Goal: Register for event/course

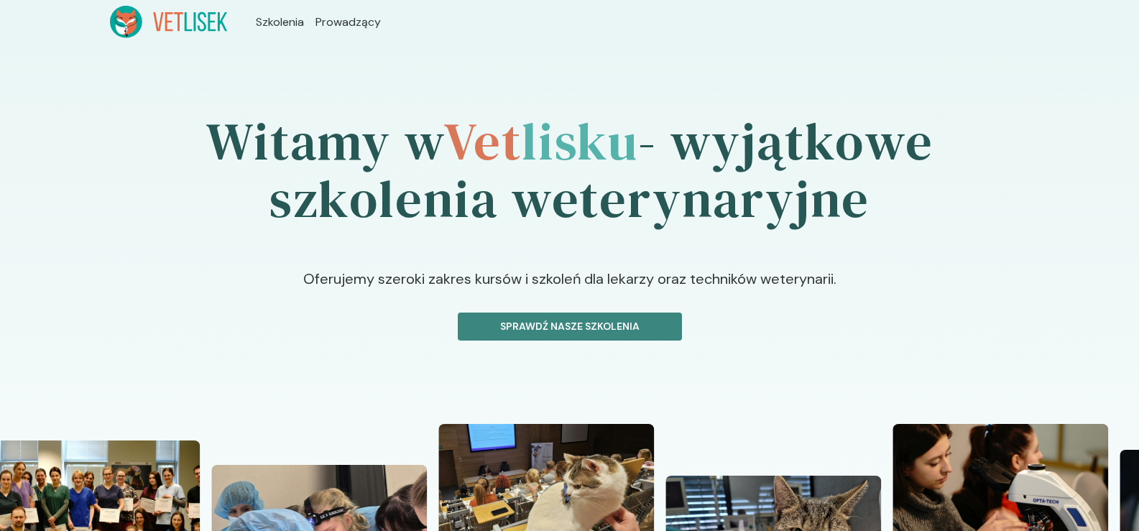
click at [544, 322] on p "Sprawdź nasze szkolenia" at bounding box center [570, 326] width 200 height 15
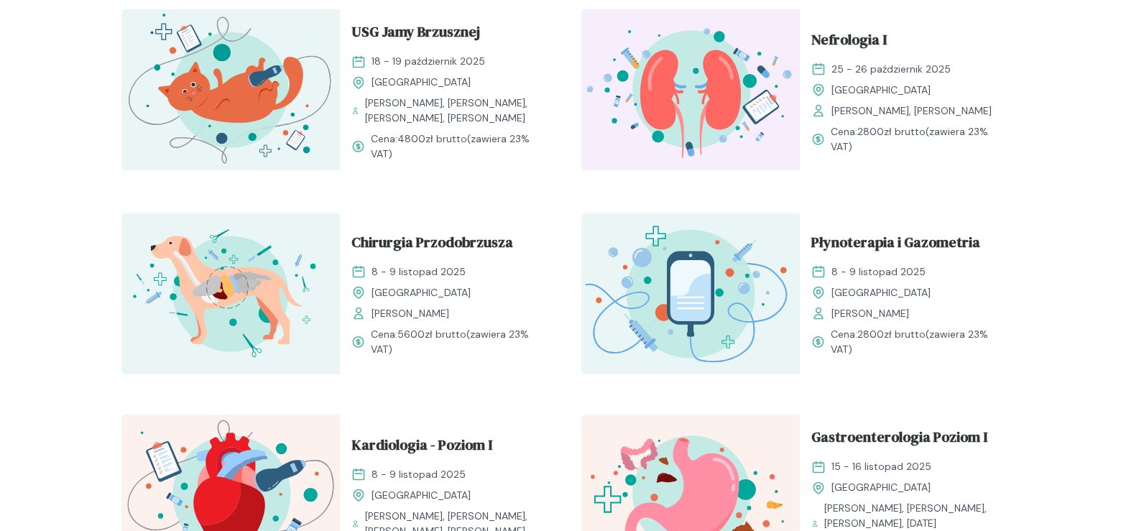
scroll to position [934, 0]
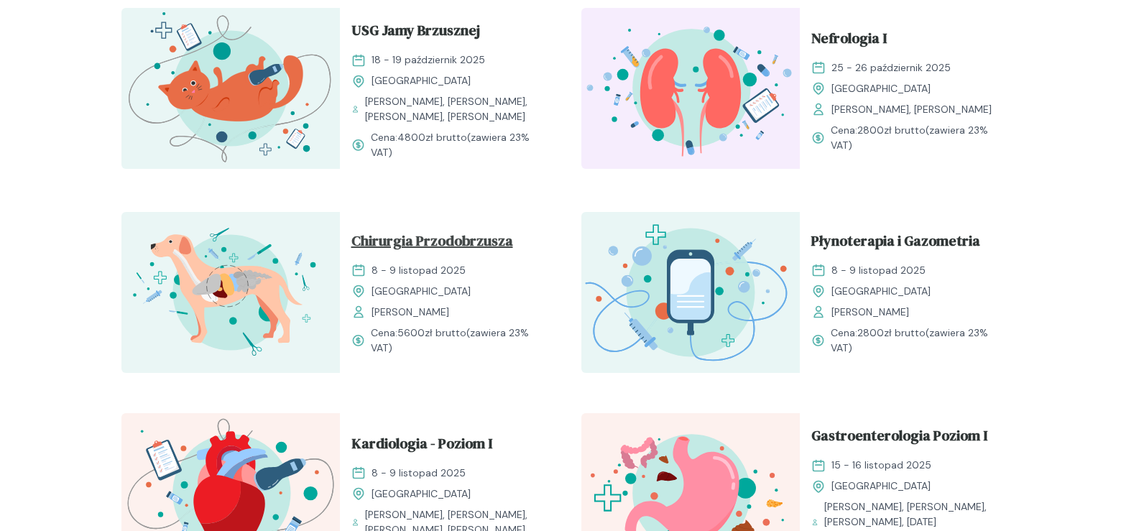
click at [375, 236] on span "Chirurgia Przodobrzusza" at bounding box center [432, 243] width 162 height 27
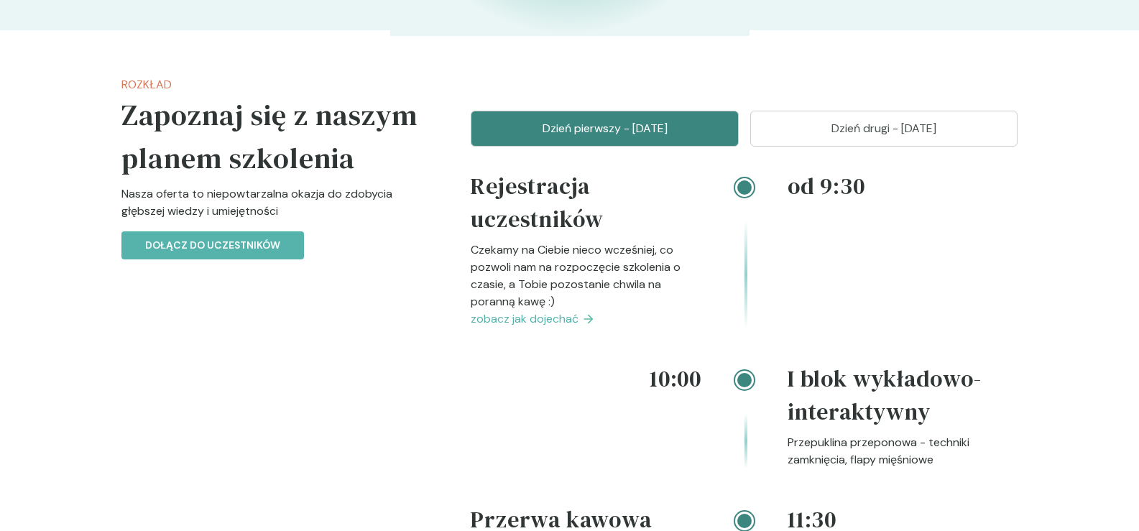
scroll to position [1150, 0]
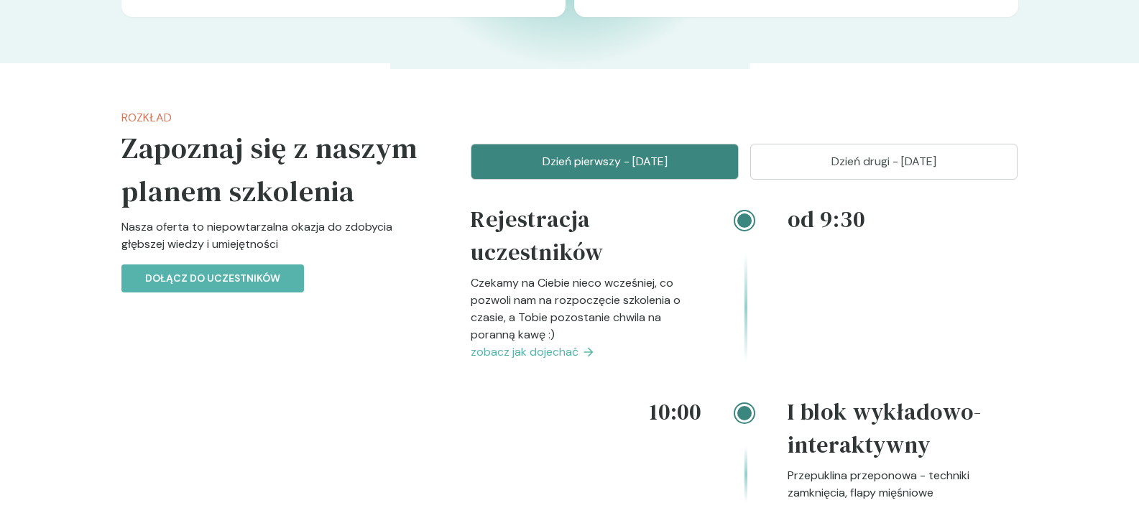
click at [883, 165] on p "Dzień drugi - [DATE]" at bounding box center [884, 161] width 232 height 17
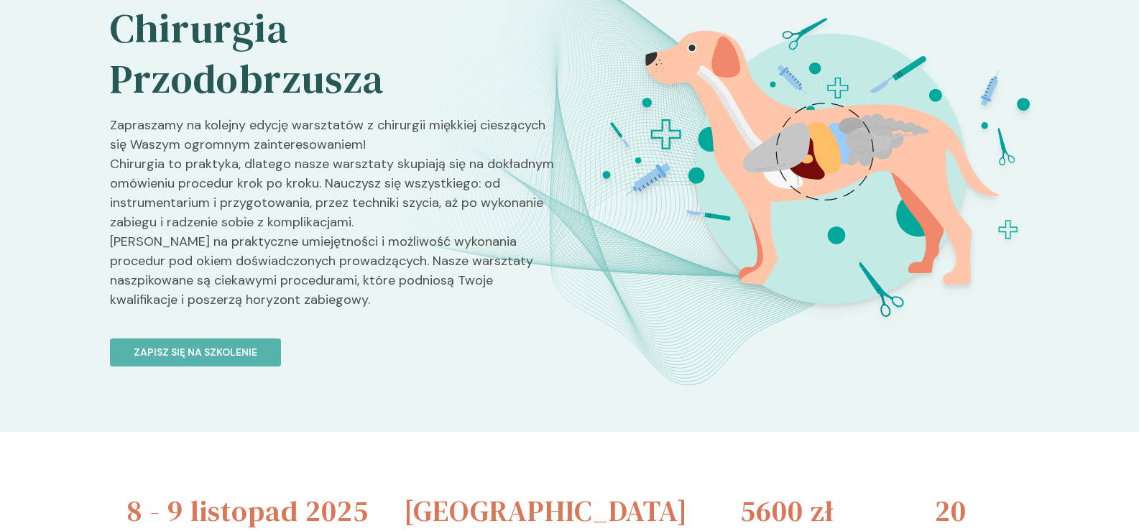
scroll to position [0, 0]
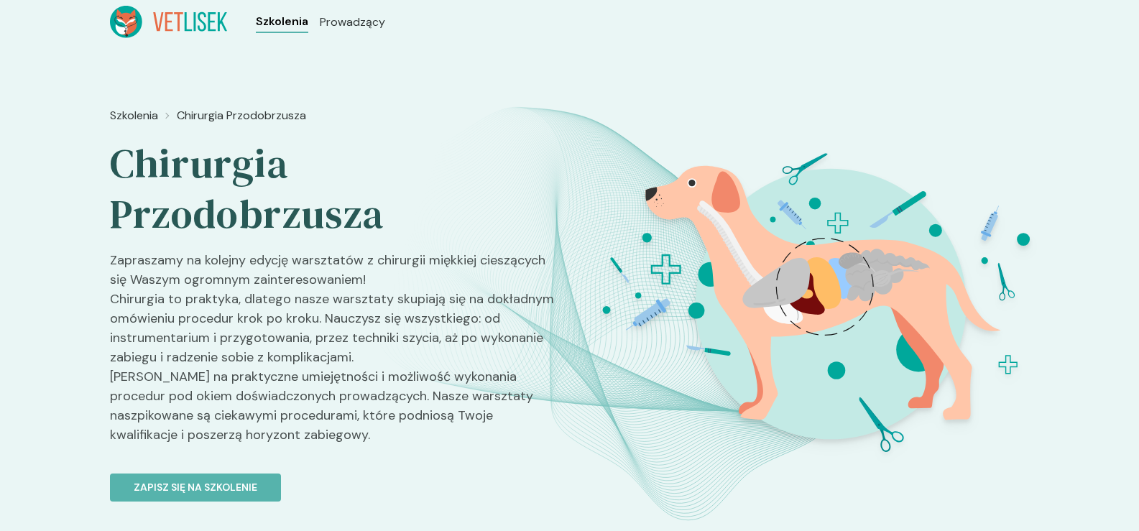
click at [293, 21] on span "Szkolenia" at bounding box center [282, 21] width 52 height 17
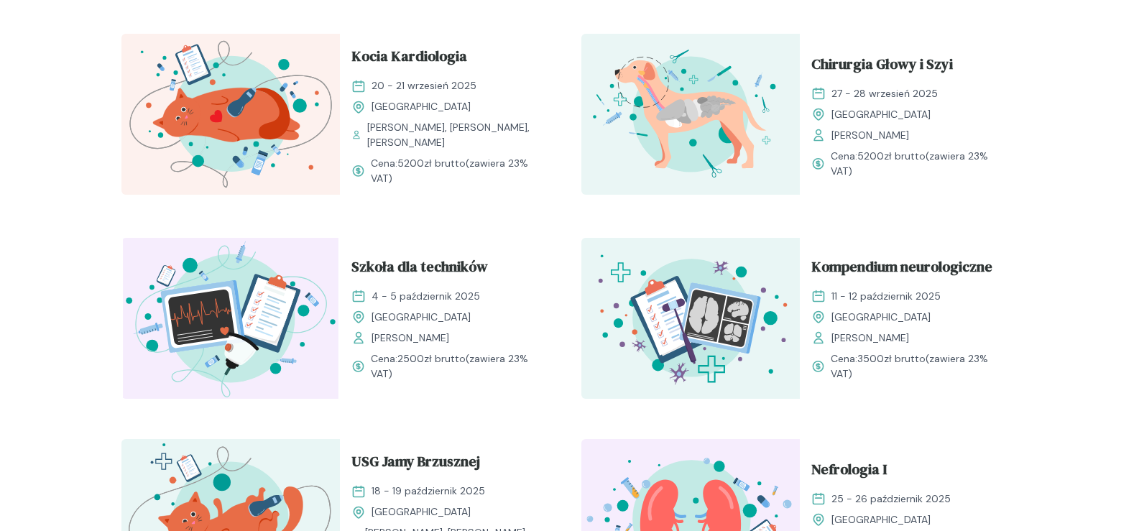
scroll to position [216, 0]
